Goal: Find specific page/section: Find specific page/section

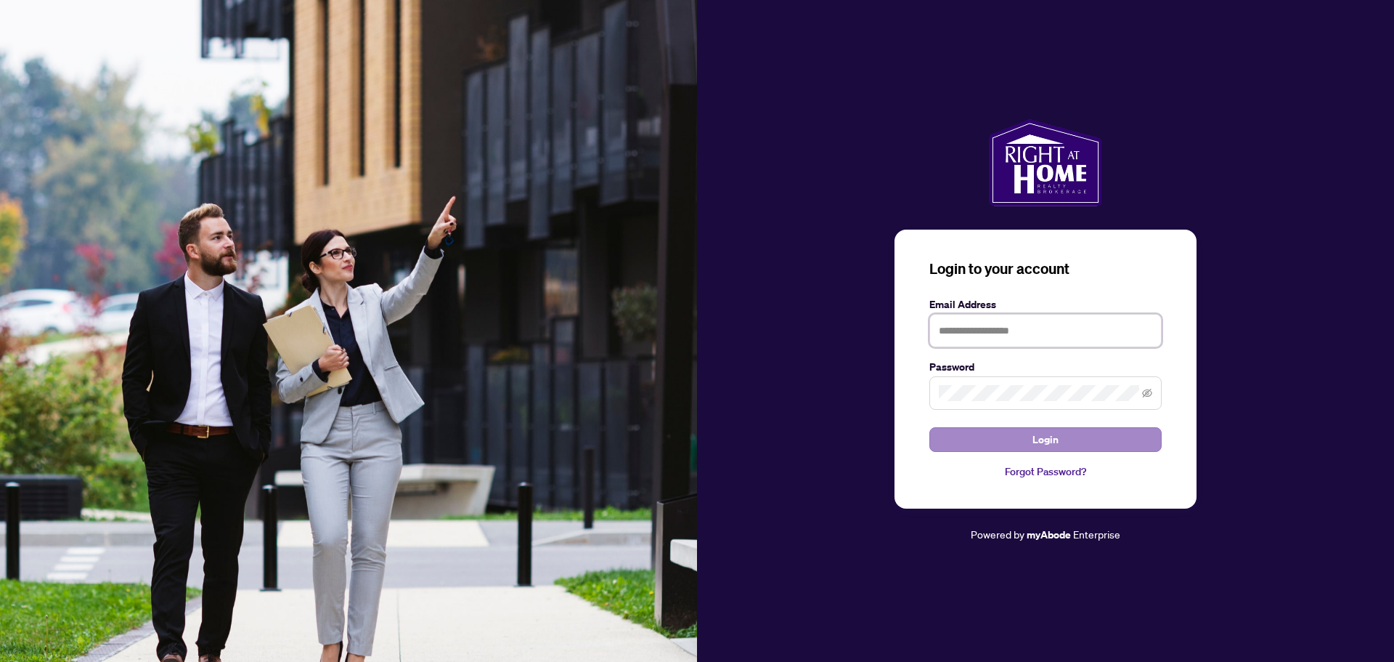
type input "**********"
click at [1012, 442] on button "Login" at bounding box center [1045, 439] width 232 height 25
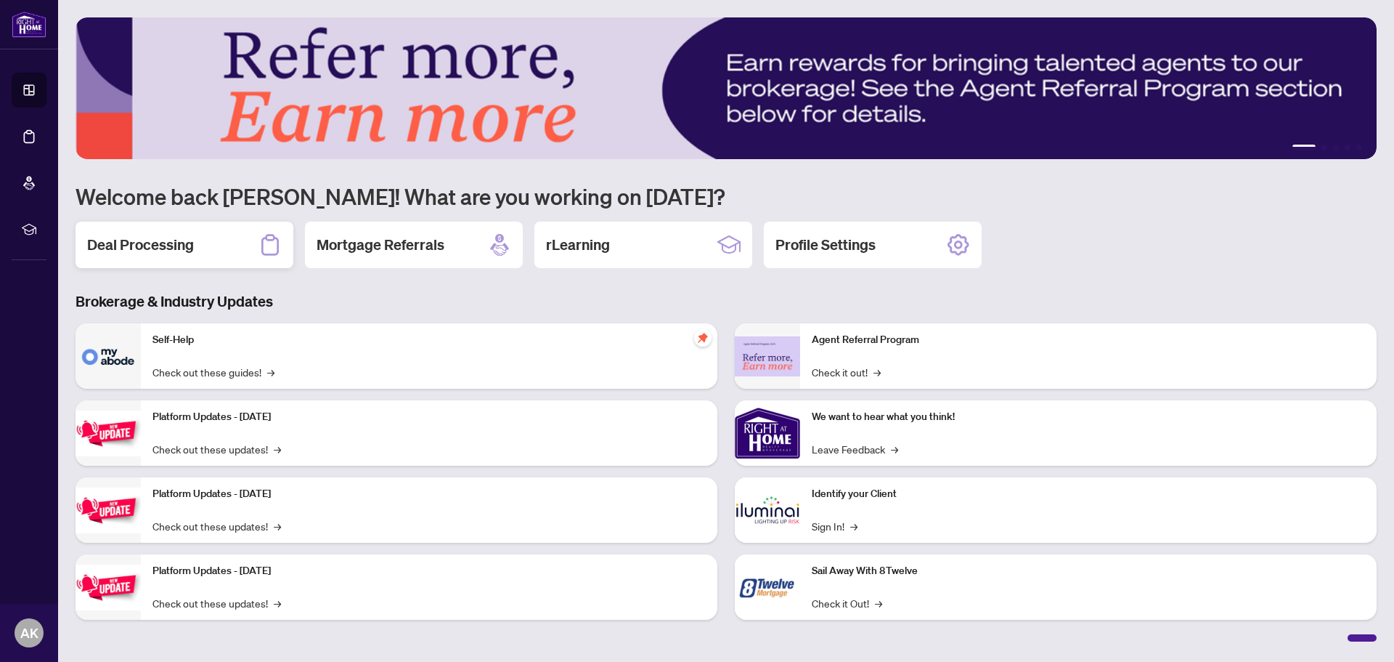
click at [195, 249] on div "Deal Processing" at bounding box center [185, 244] width 218 height 46
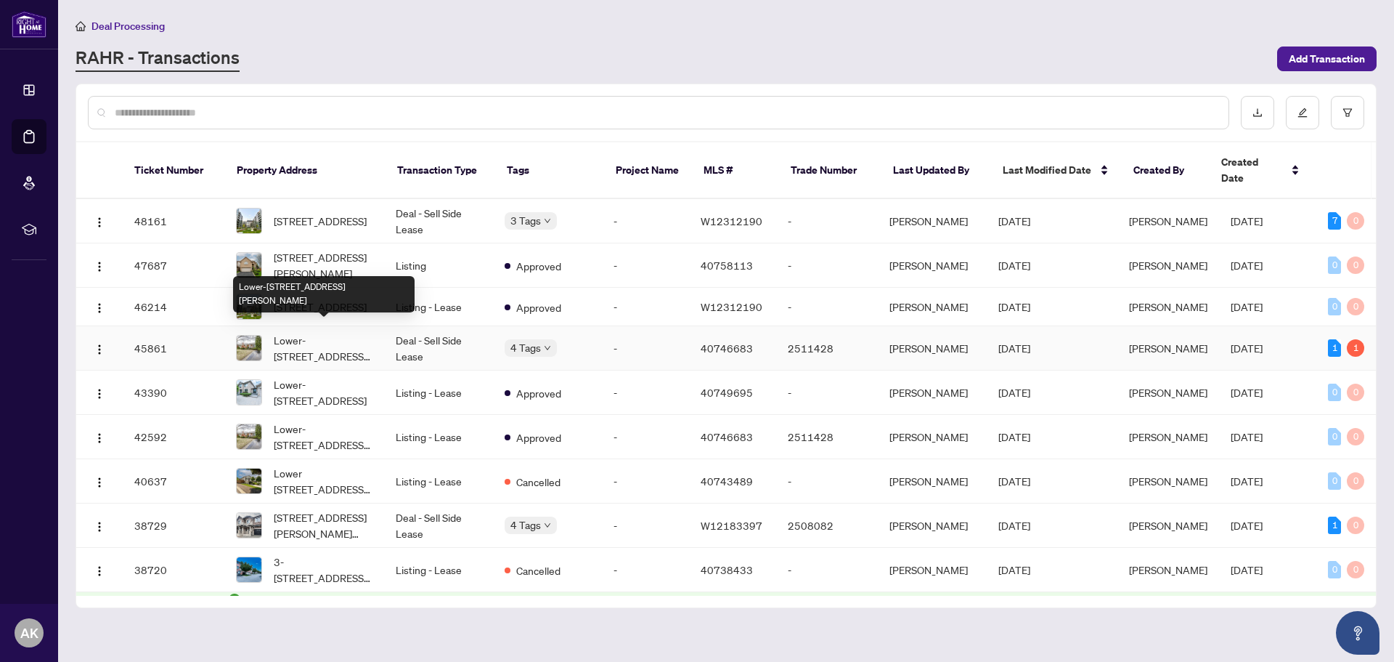
click at [312, 332] on span "Lower-[STREET_ADDRESS][PERSON_NAME]" at bounding box center [323, 348] width 99 height 32
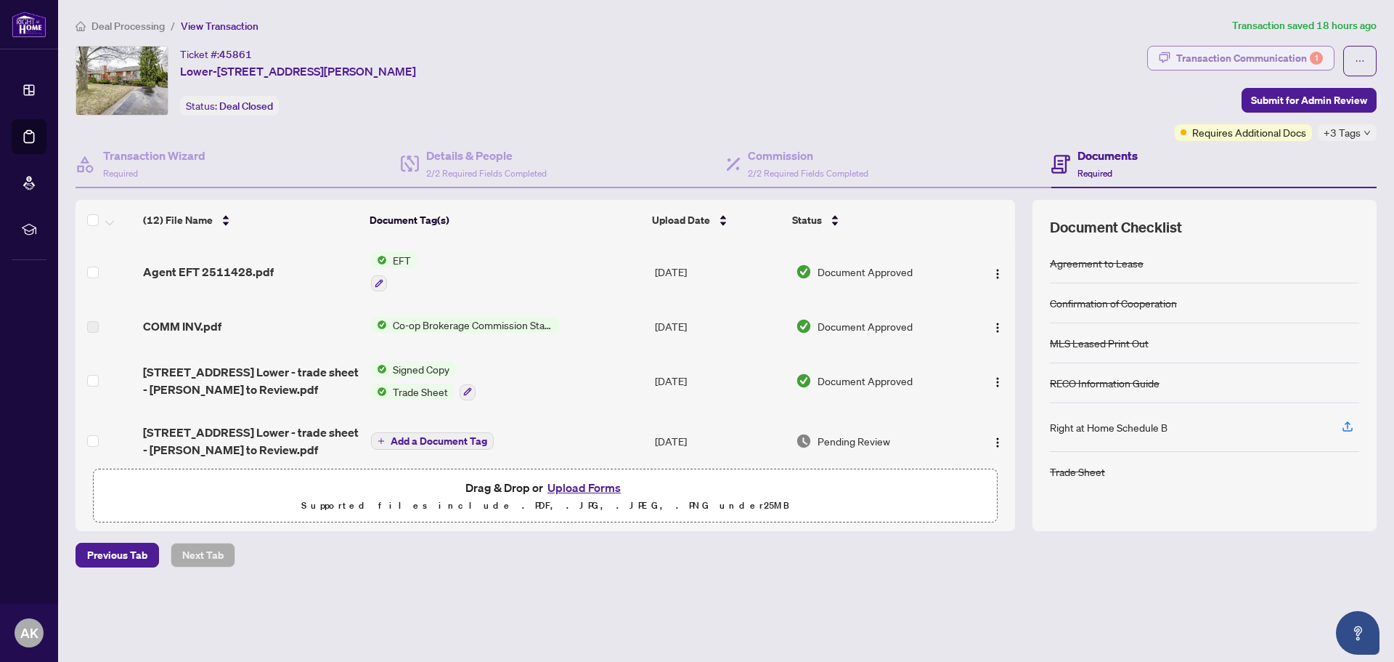
click at [1247, 54] on div "Transaction Communication 1" at bounding box center [1249, 57] width 147 height 23
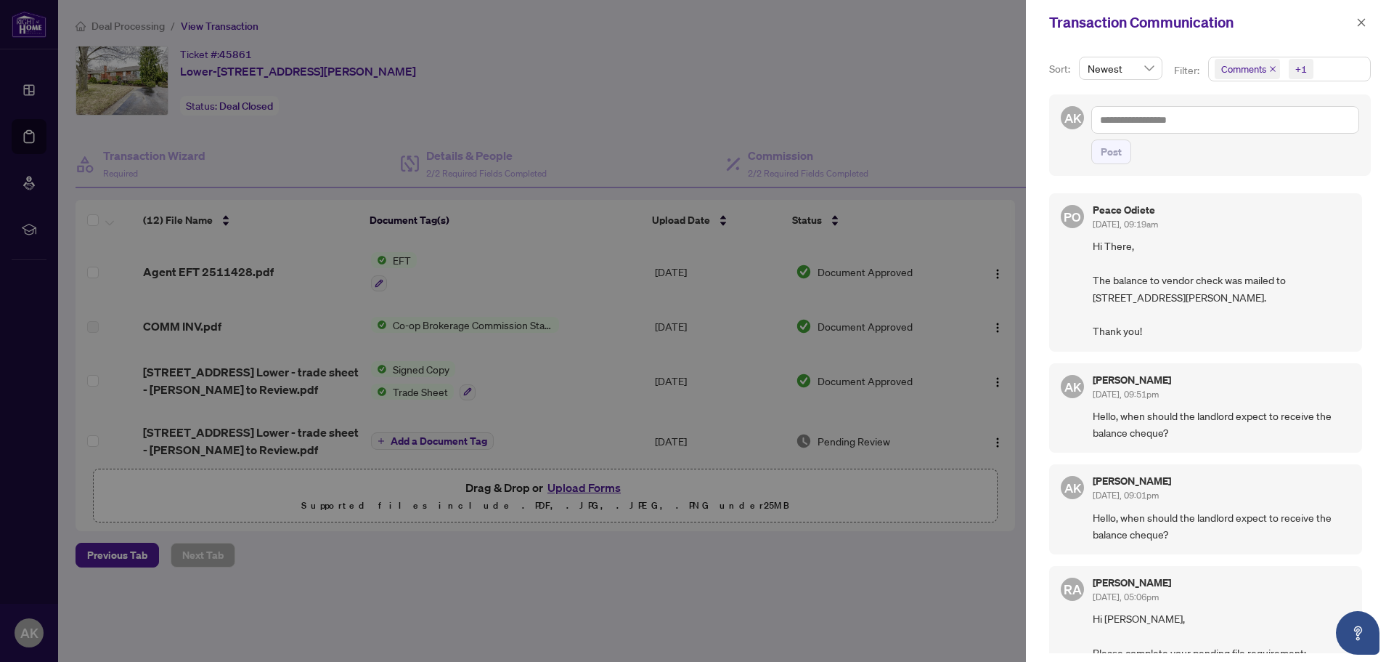
drag, startPoint x: 1086, startPoint y: 249, endPoint x: 1195, endPoint y: 337, distance: 139.4
click at [1195, 337] on div "PO Peace Odiete [DATE], 09:19am Hi There, The balance to vendor check was maile…" at bounding box center [1205, 272] width 313 height 158
copy span "Hi There, The balance to vendor check was mailed to [STREET_ADDRESS][PERSON_NAM…"
